Goal: Task Accomplishment & Management: Manage account settings

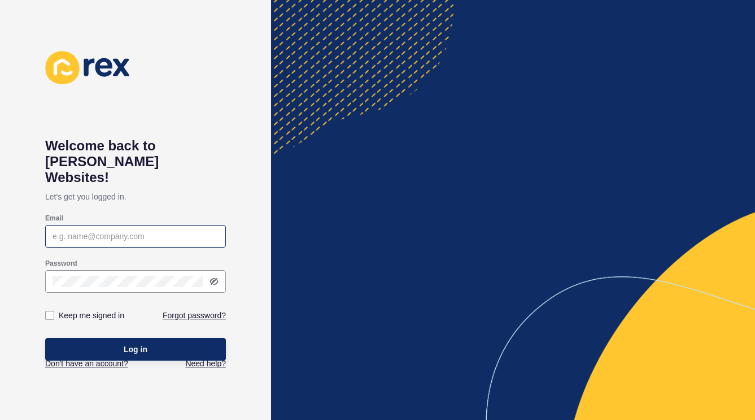
click at [88, 229] on div at bounding box center [135, 236] width 181 height 23
paste input "[PERSON_NAME][EMAIL_ADDRESS][DOMAIN_NAME][PERSON_NAME]"
type input "[PERSON_NAME][EMAIL_ADDRESS][DOMAIN_NAME][PERSON_NAME]"
click at [76, 270] on div at bounding box center [135, 281] width 181 height 23
click at [52, 311] on label at bounding box center [49, 315] width 9 height 9
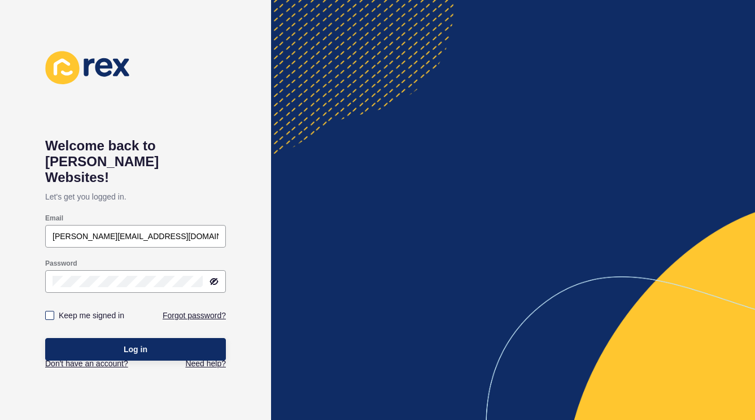
click at [52, 312] on input "Keep me signed in" at bounding box center [50, 315] width 7 height 7
checkbox input "true"
click at [66, 332] on div "Log in" at bounding box center [135, 349] width 181 height 34
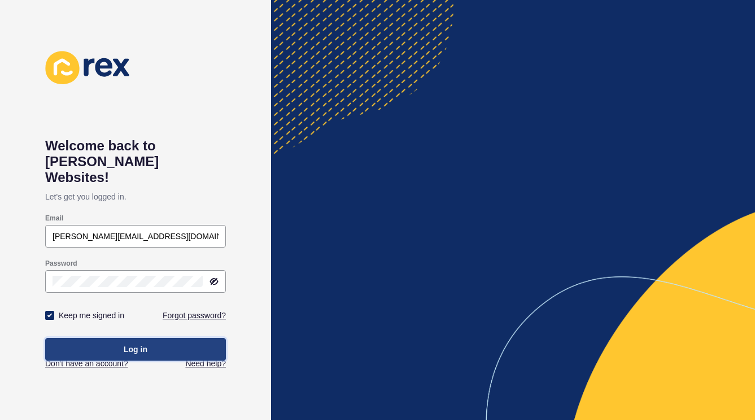
click at [73, 338] on button "Log in" at bounding box center [135, 349] width 181 height 23
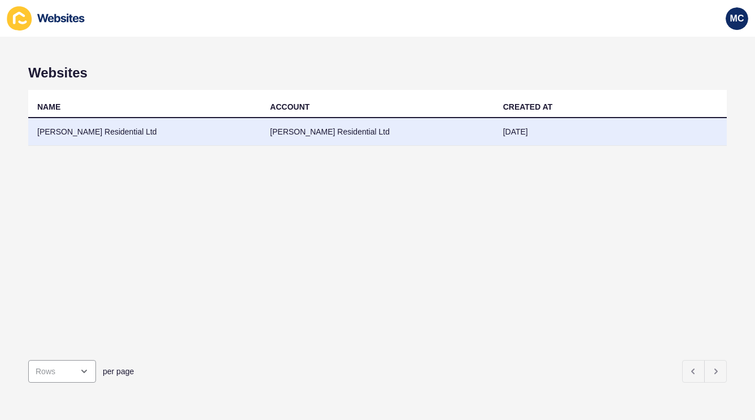
click at [189, 136] on td "[PERSON_NAME] Residential Ltd" at bounding box center [144, 132] width 233 height 28
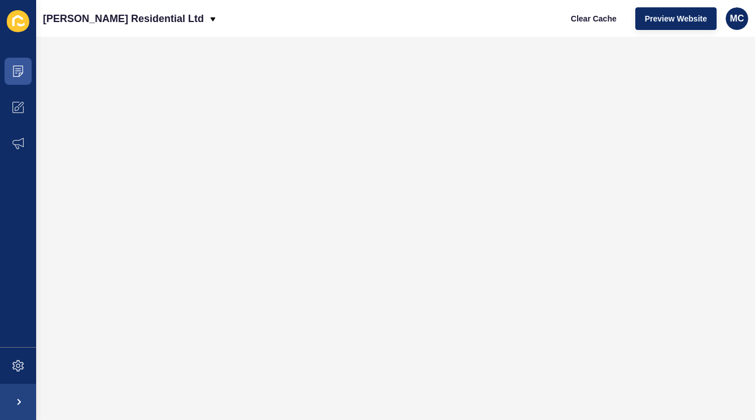
click at [18, 21] on icon at bounding box center [18, 21] width 23 height 22
click at [19, 399] on span at bounding box center [18, 402] width 36 height 36
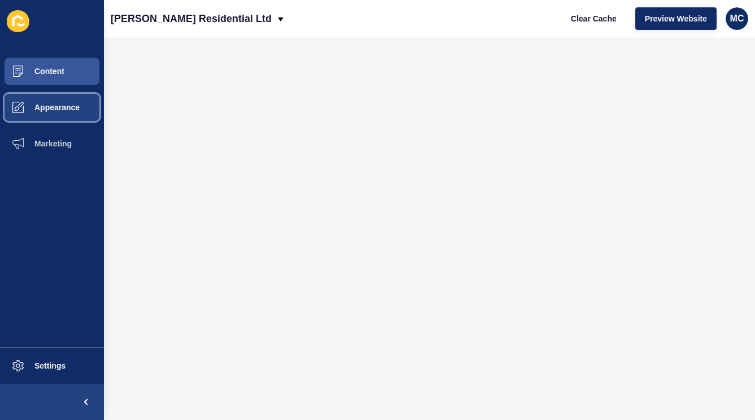
click at [33, 97] on span at bounding box center [18, 107] width 36 height 36
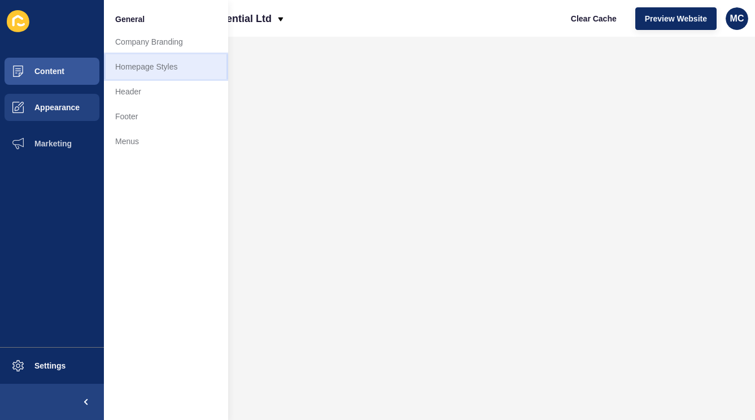
click at [127, 66] on link "Homepage Styles" at bounding box center [166, 66] width 124 height 25
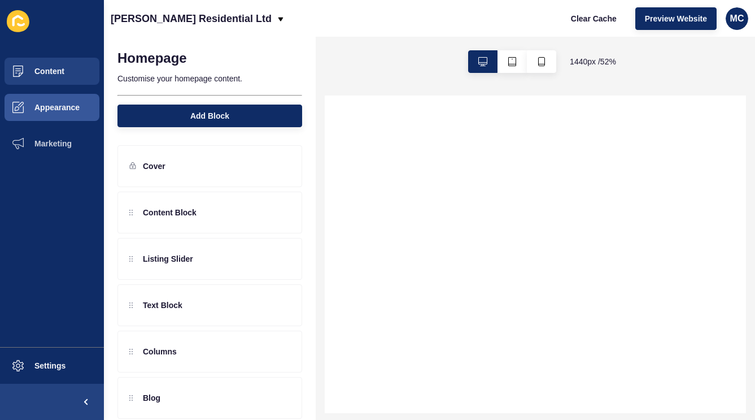
select select
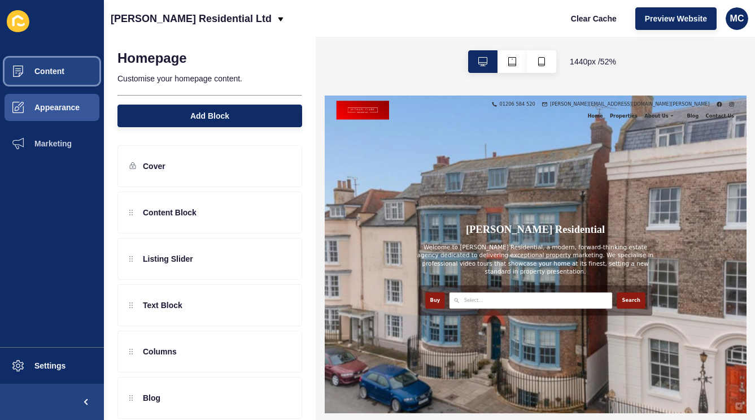
click at [41, 73] on span "Content" at bounding box center [31, 71] width 66 height 9
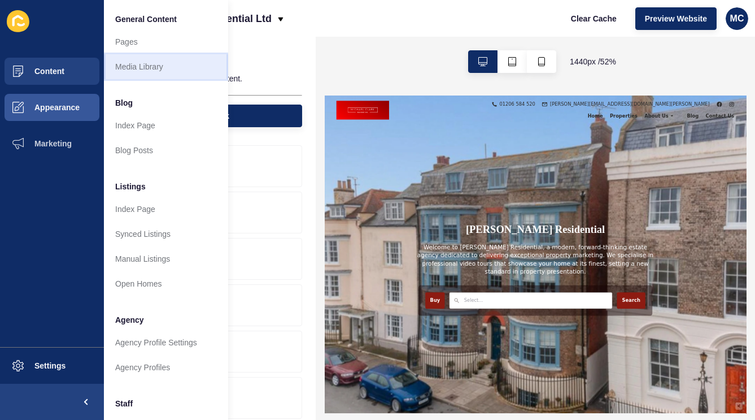
click at [132, 67] on link "Media Library" at bounding box center [166, 66] width 124 height 25
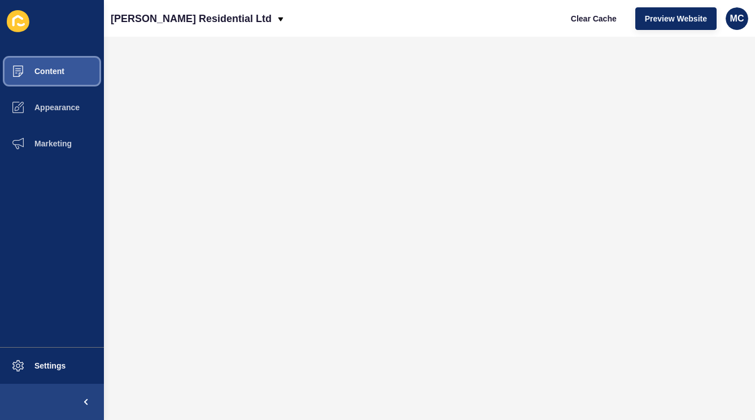
click at [50, 80] on button "Content" at bounding box center [52, 71] width 104 height 36
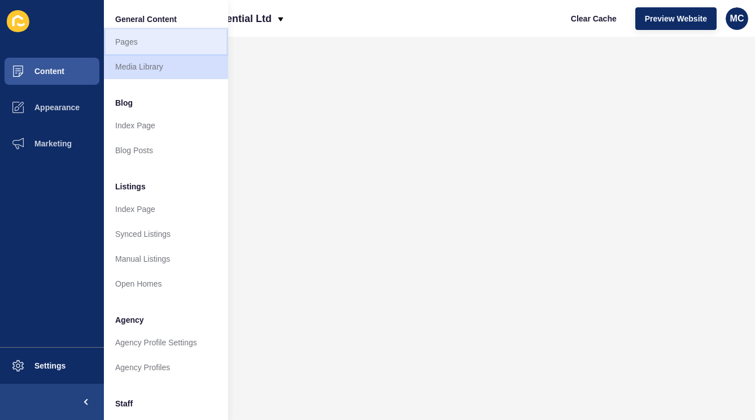
click at [127, 41] on link "Pages" at bounding box center [166, 41] width 124 height 25
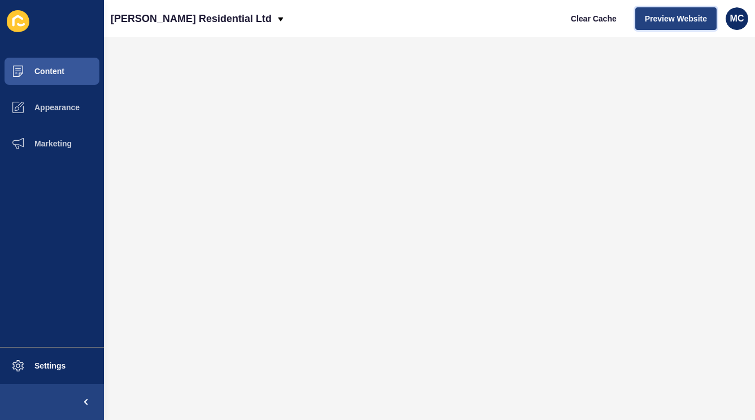
click at [668, 18] on span "Preview Website" at bounding box center [676, 18] width 62 height 11
click at [669, 18] on span "Preview Website" at bounding box center [676, 18] width 62 height 11
click at [676, 14] on span "Preview Website" at bounding box center [676, 18] width 62 height 11
click at [577, 15] on span "Clear Cache" at bounding box center [594, 18] width 46 height 11
click at [669, 11] on button "Preview Website" at bounding box center [676, 18] width 81 height 23
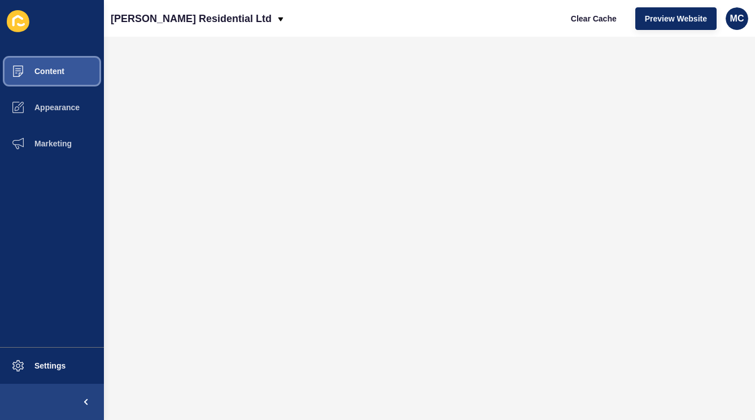
click at [38, 71] on span "Content" at bounding box center [31, 71] width 66 height 9
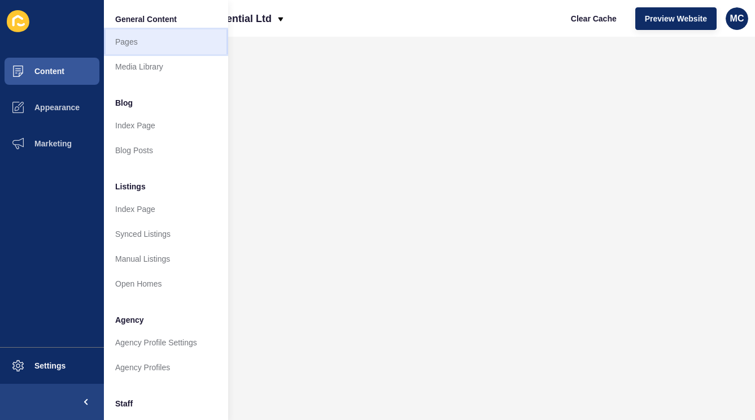
click at [127, 42] on link "Pages" at bounding box center [166, 41] width 124 height 25
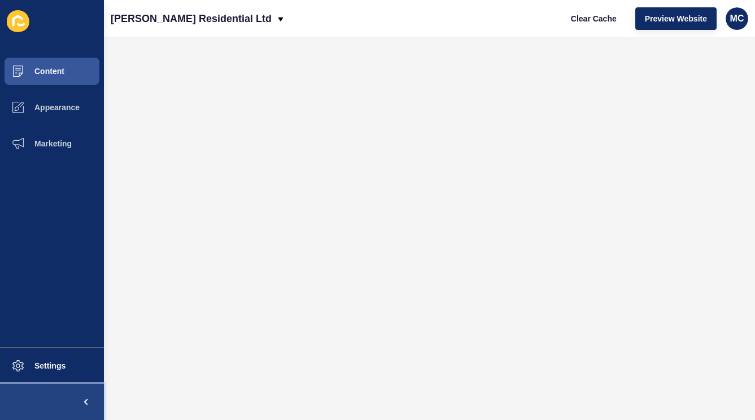
click at [84, 407] on span at bounding box center [86, 402] width 36 height 36
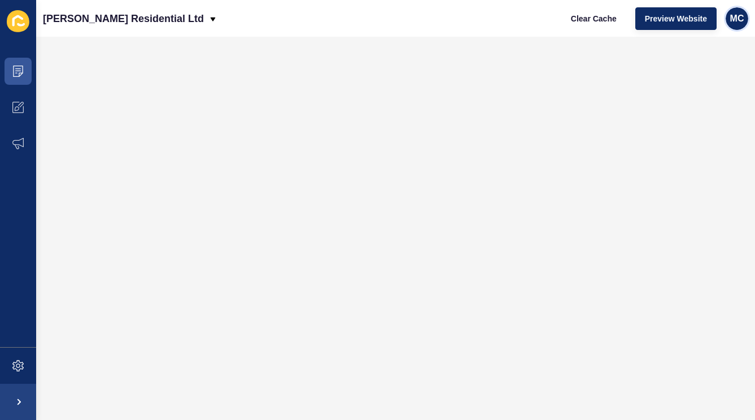
click at [734, 21] on span "MC" at bounding box center [737, 18] width 14 height 11
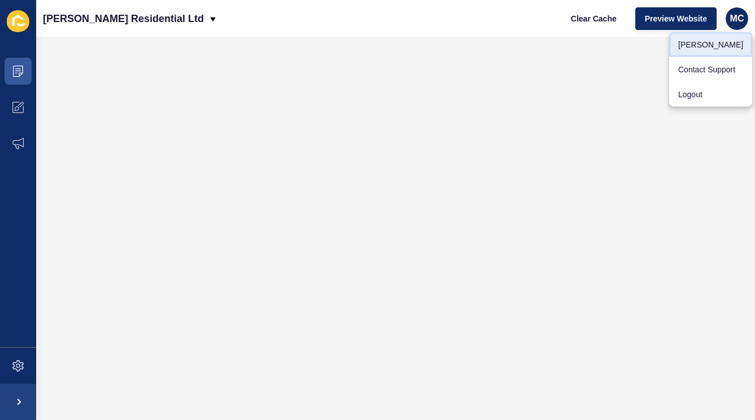
click at [712, 50] on link "[PERSON_NAME]" at bounding box center [710, 44] width 83 height 25
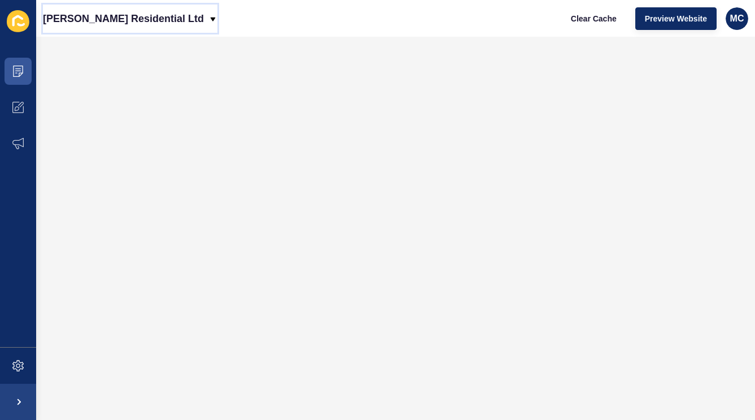
click at [108, 14] on p "[PERSON_NAME] Residential Ltd" at bounding box center [123, 19] width 161 height 28
click at [80, 47] on div "Back to website list" at bounding box center [92, 52] width 81 height 20
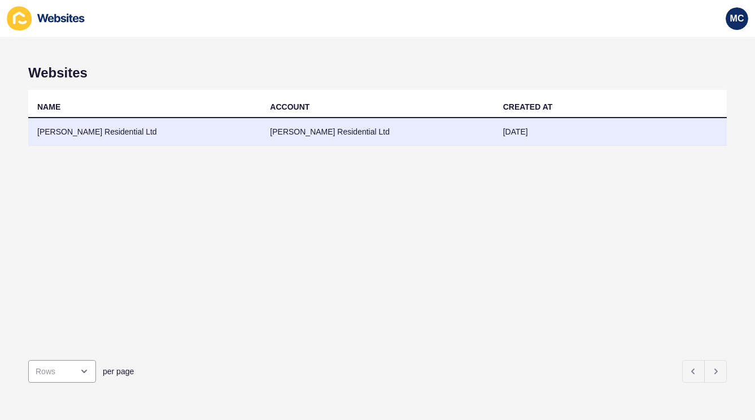
click at [76, 140] on td "[PERSON_NAME] Residential Ltd" at bounding box center [144, 132] width 233 height 28
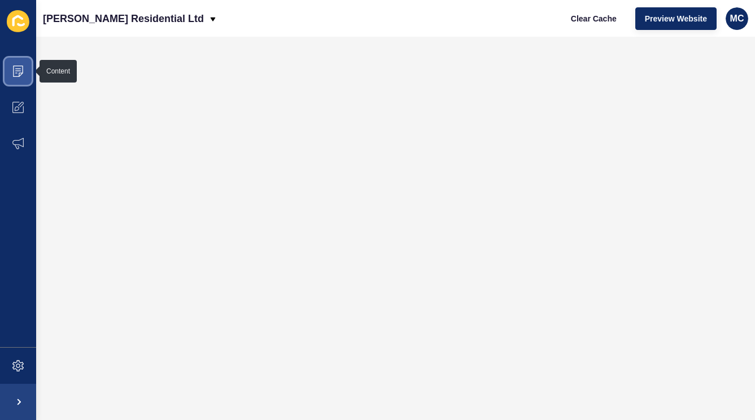
click at [23, 75] on icon at bounding box center [17, 71] width 11 height 11
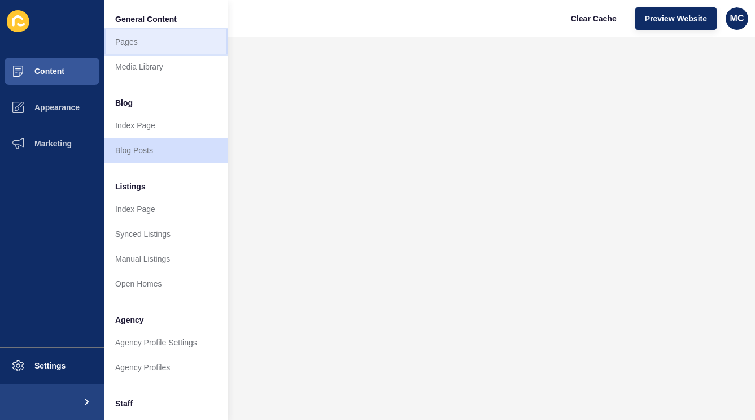
click at [136, 40] on link "Pages" at bounding box center [166, 41] width 124 height 25
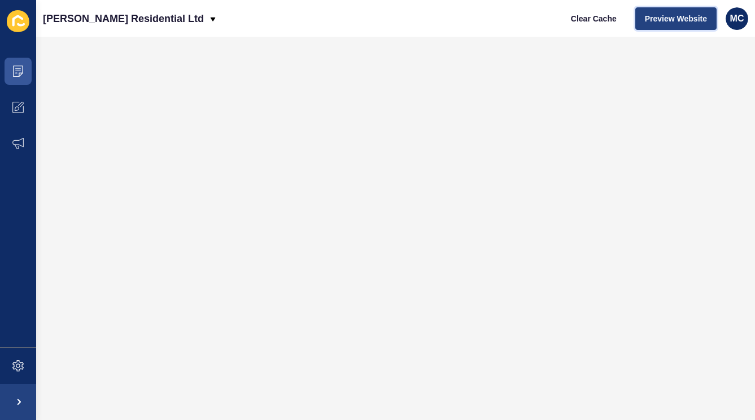
click at [663, 18] on span "Preview Website" at bounding box center [676, 18] width 62 height 11
click at [73, 28] on p "[PERSON_NAME] Residential Ltd" at bounding box center [123, 19] width 161 height 28
click at [217, 36] on div "[PERSON_NAME] Residential Ltd Clear Cache Preview Website MC" at bounding box center [395, 18] width 719 height 37
click at [664, 23] on span "Preview Website" at bounding box center [676, 18] width 62 height 11
click at [19, 73] on icon at bounding box center [17, 71] width 11 height 11
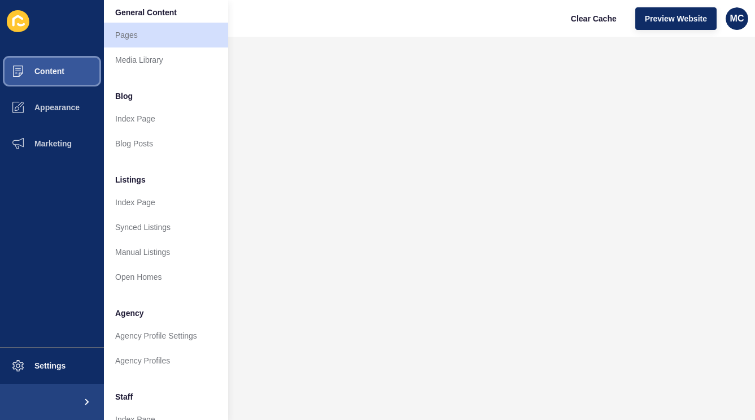
scroll to position [4, 0]
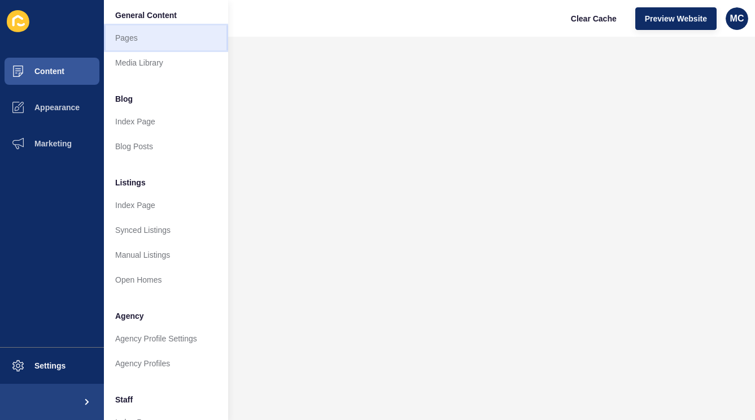
click at [132, 38] on link "Pages" at bounding box center [166, 37] width 124 height 25
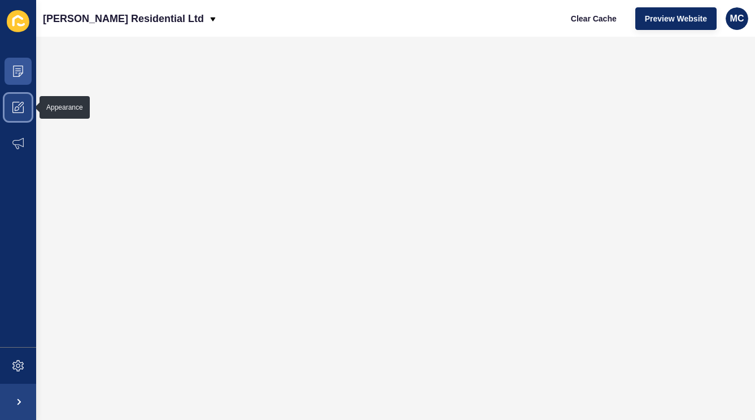
click at [18, 109] on icon at bounding box center [17, 107] width 11 height 11
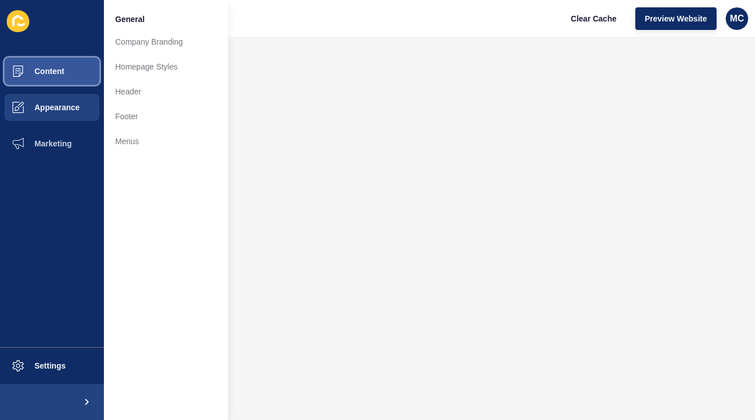
click at [48, 69] on span "Content" at bounding box center [31, 71] width 66 height 9
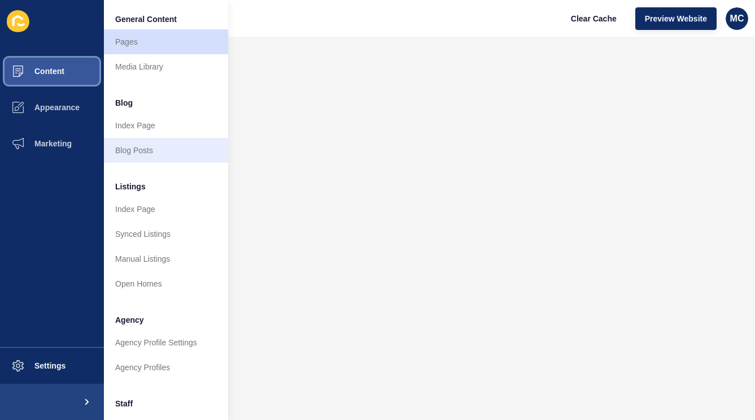
scroll to position [29, 0]
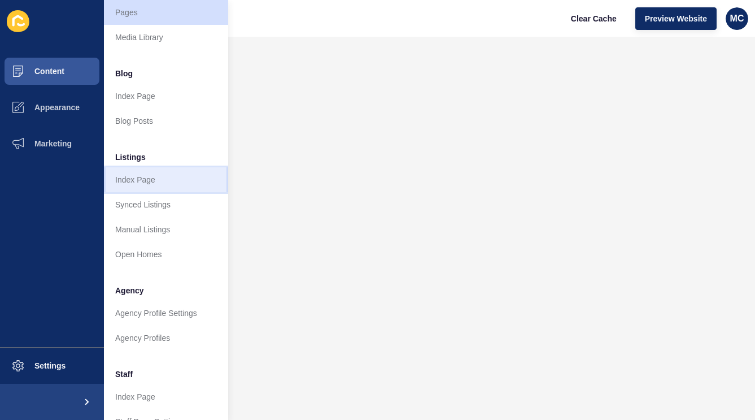
click at [138, 178] on link "Index Page" at bounding box center [166, 179] width 124 height 25
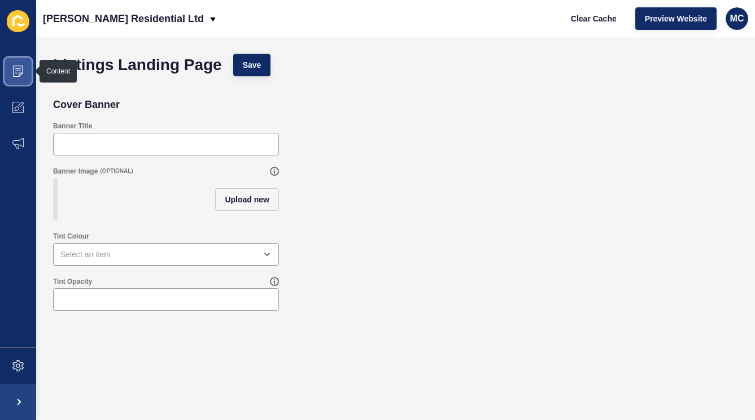
click at [16, 72] on icon at bounding box center [17, 71] width 11 height 11
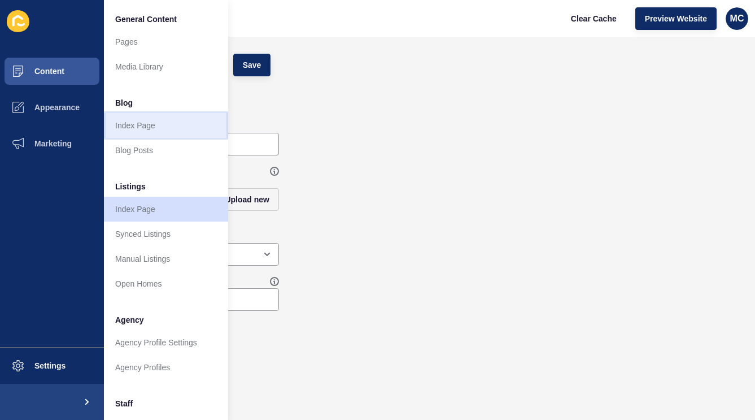
click at [124, 116] on link "Index Page" at bounding box center [166, 125] width 124 height 25
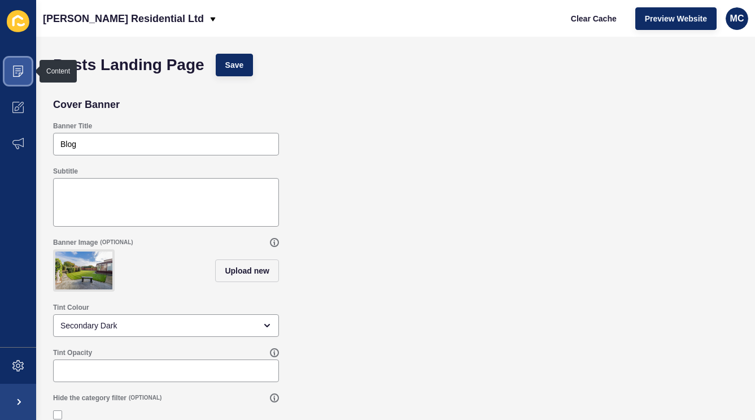
click at [20, 72] on icon at bounding box center [18, 71] width 10 height 11
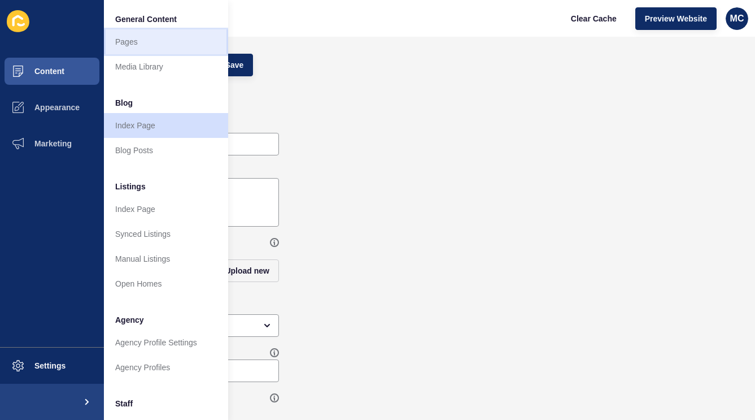
click at [116, 38] on link "Pages" at bounding box center [166, 41] width 124 height 25
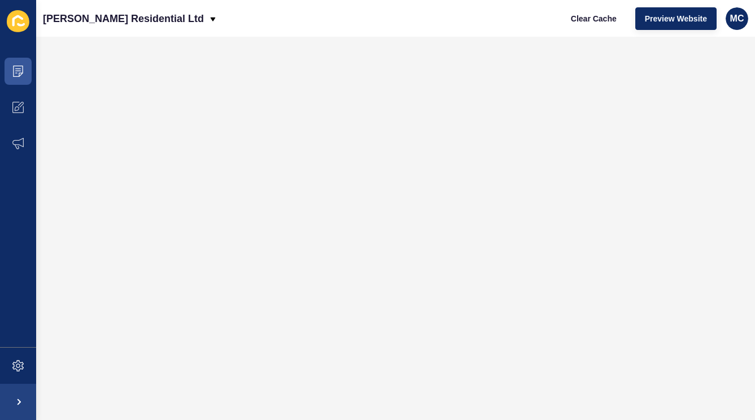
click at [11, 208] on ul "Content Appearance Marketing" at bounding box center [18, 200] width 36 height 294
click at [19, 28] on icon at bounding box center [18, 21] width 23 height 22
click at [22, 407] on span at bounding box center [18, 402] width 36 height 36
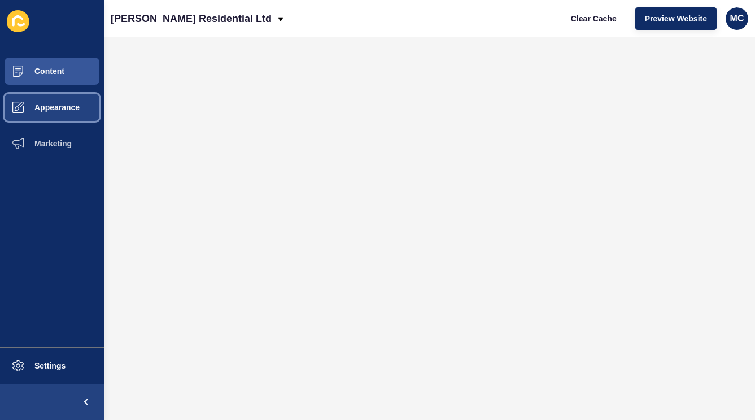
click at [46, 103] on span "Appearance" at bounding box center [38, 107] width 81 height 9
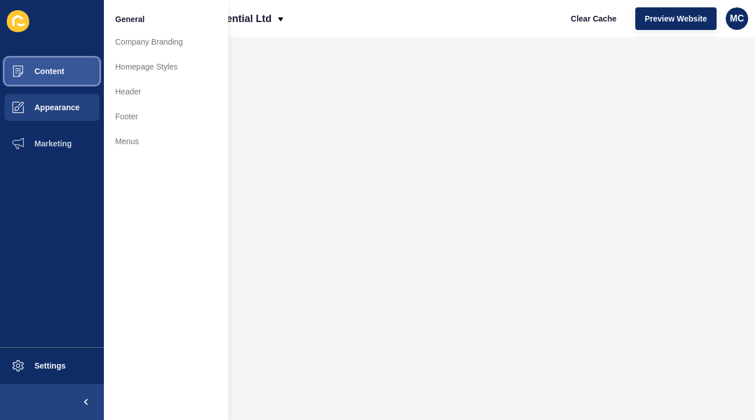
click at [46, 77] on button "Content" at bounding box center [52, 71] width 104 height 36
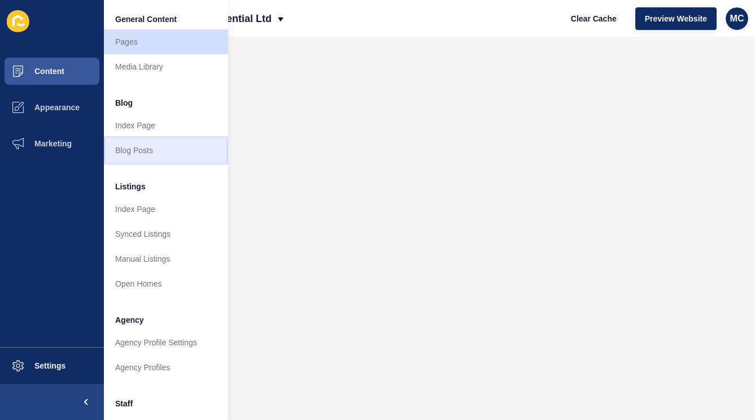
click at [127, 154] on link "Blog Posts" at bounding box center [166, 150] width 124 height 25
